Goal: Check status: Check status

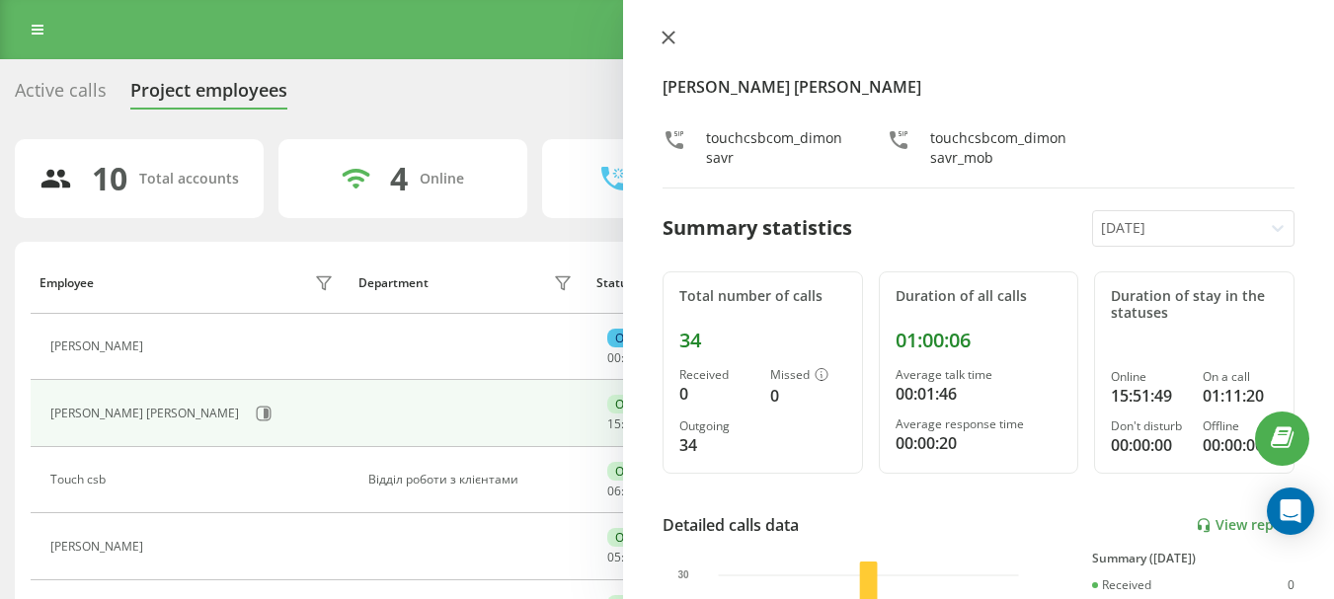
click at [670, 39] on icon at bounding box center [668, 38] width 12 height 12
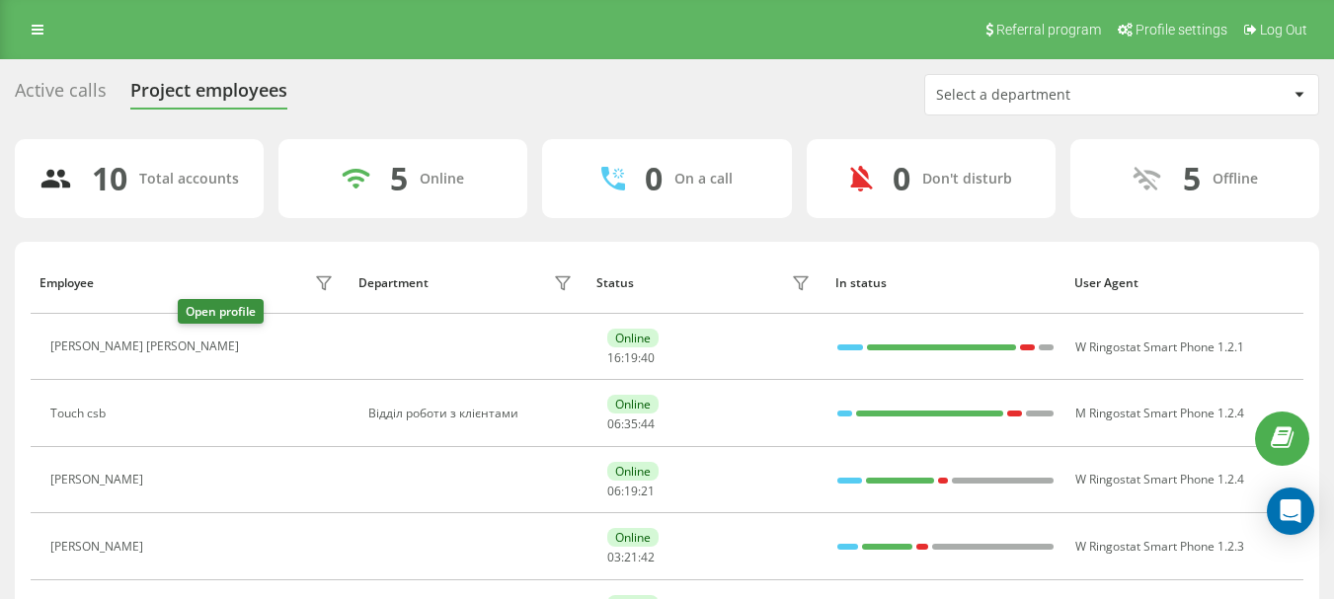
click at [261, 344] on icon at bounding box center [263, 348] width 5 height 10
